Goal: Navigation & Orientation: Find specific page/section

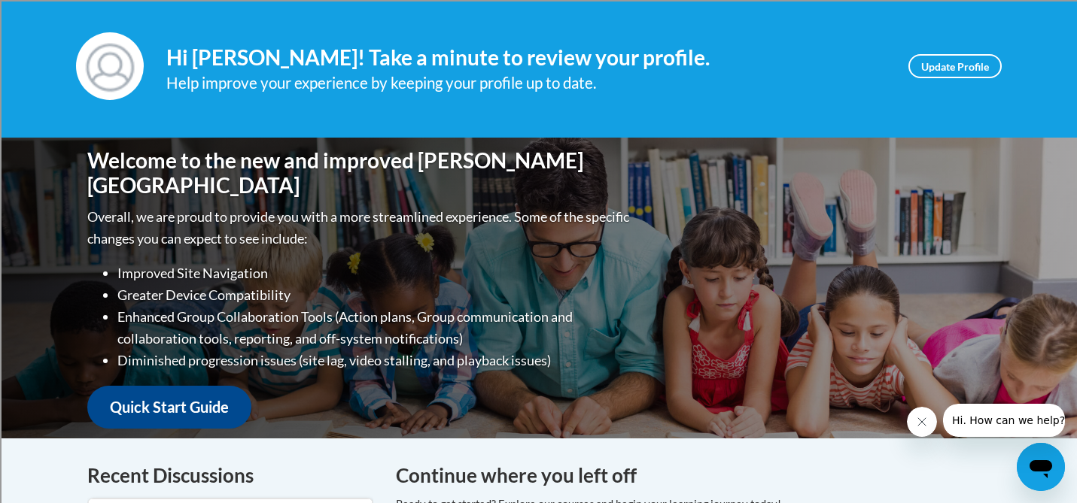
scroll to position [197, 0]
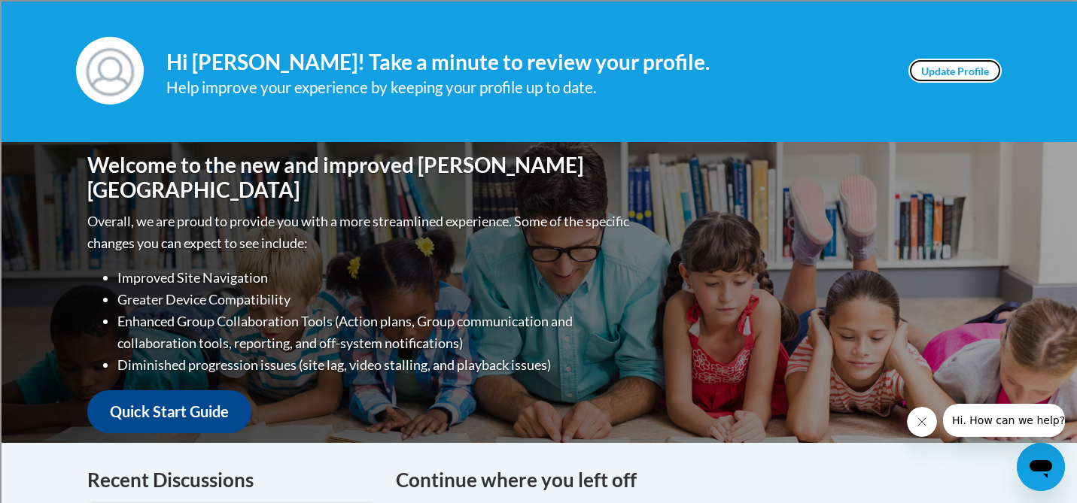
click at [950, 75] on link "Update Profile" at bounding box center [954, 71] width 93 height 24
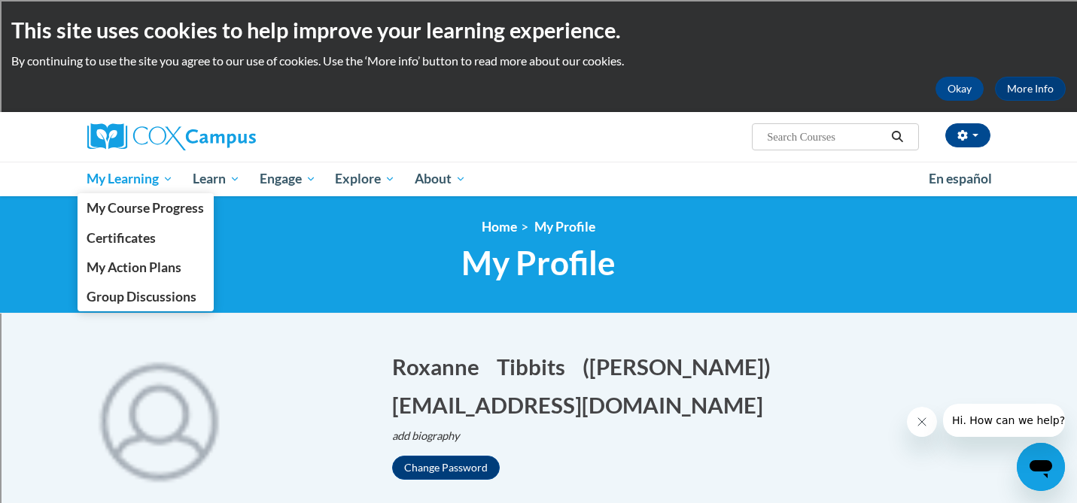
click at [157, 179] on span "My Learning" at bounding box center [130, 179] width 87 height 18
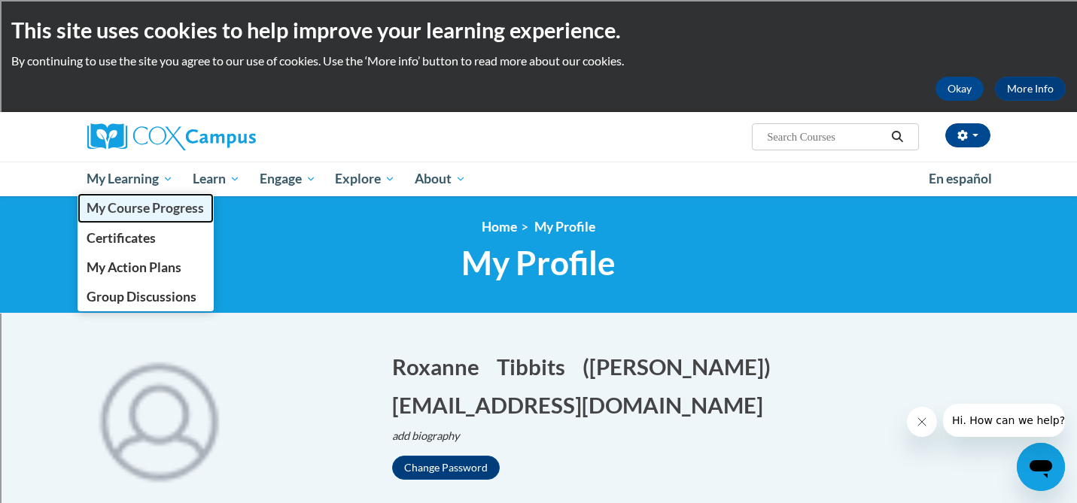
click at [127, 206] on span "My Course Progress" at bounding box center [145, 208] width 117 height 16
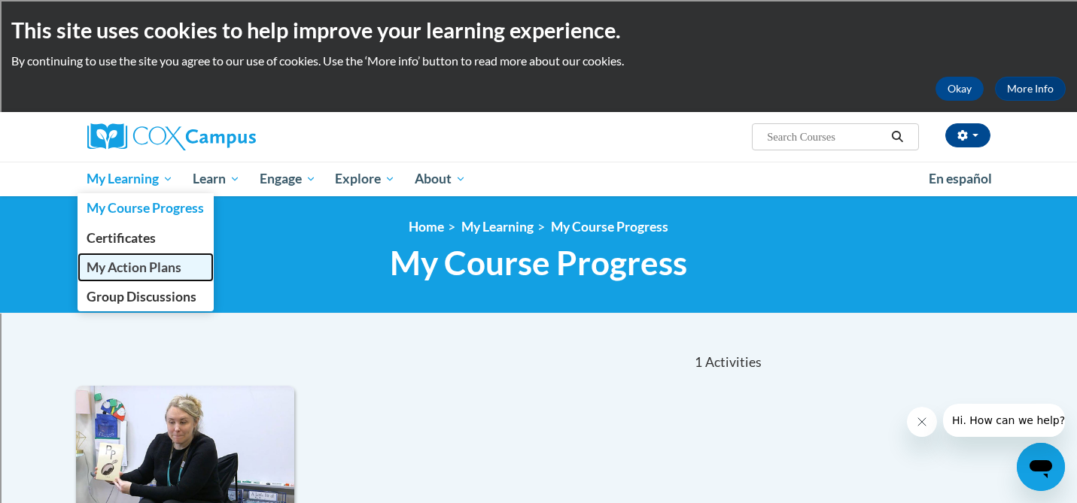
click at [143, 262] on span "My Action Plans" at bounding box center [134, 268] width 95 height 16
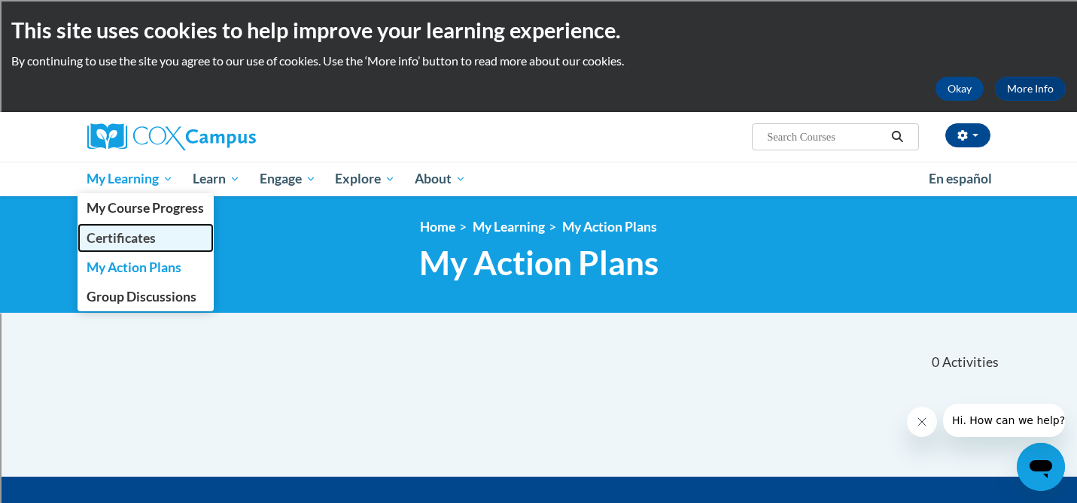
click at [148, 243] on span "Certificates" at bounding box center [121, 238] width 69 height 16
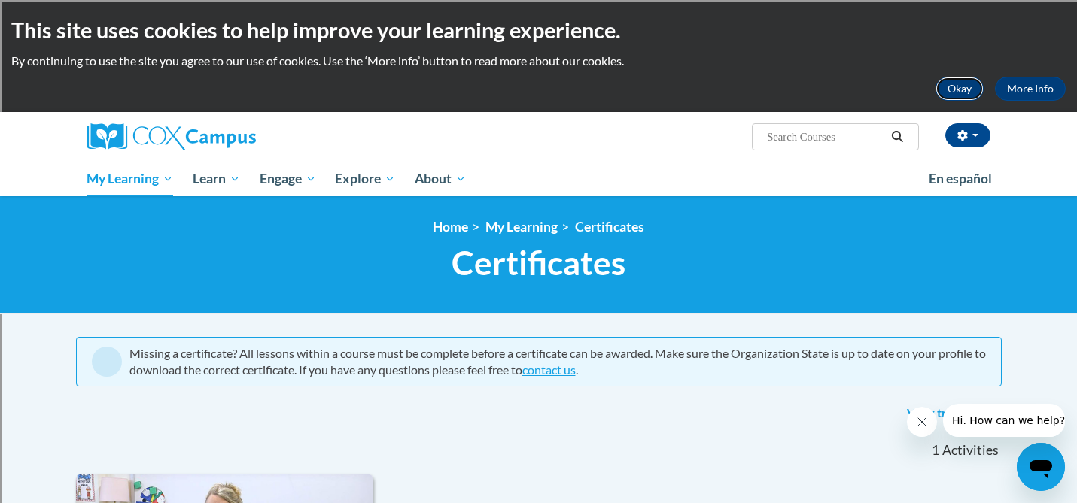
click at [960, 96] on button "Okay" at bounding box center [959, 89] width 48 height 24
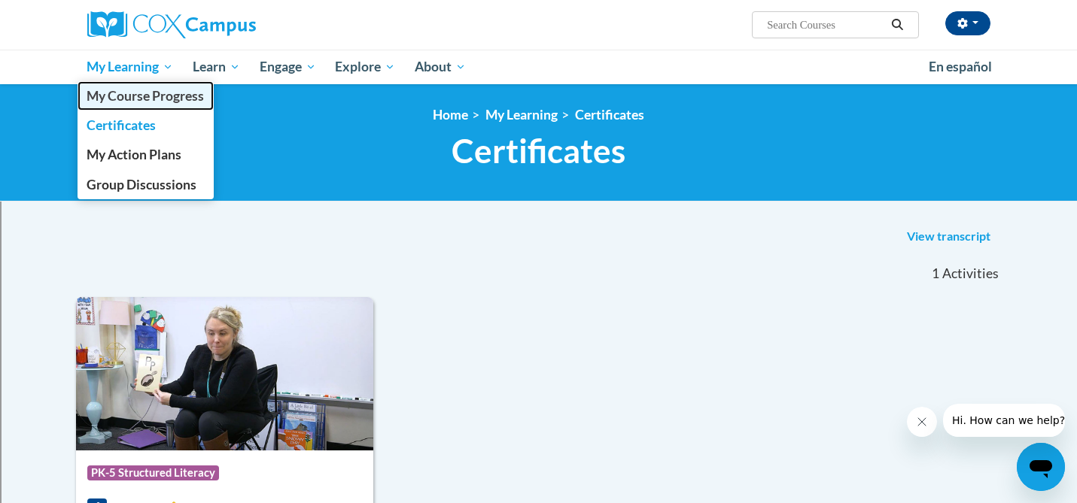
click at [140, 88] on span "My Course Progress" at bounding box center [145, 96] width 117 height 16
